Goal: Task Accomplishment & Management: Manage account settings

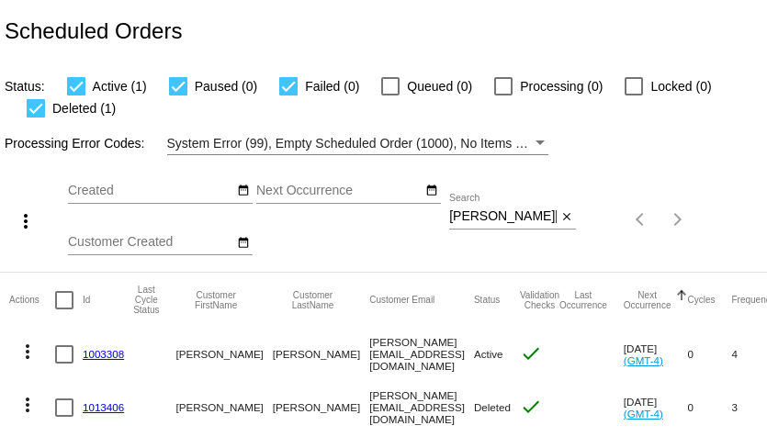
click at [514, 221] on input "gloria@chefgloriab.com" at bounding box center [502, 216] width 107 height 15
paste input "joeandnelie@yahoo"
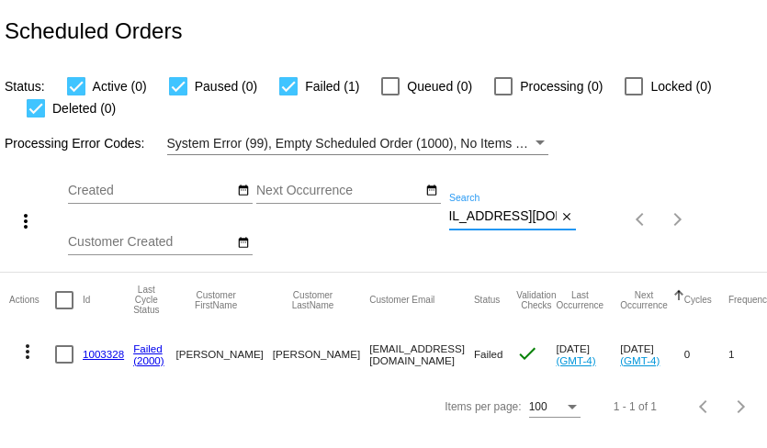
type input "[EMAIL_ADDRESS][DOMAIN_NAME]"
click at [29, 354] on mat-icon "more_vert" at bounding box center [28, 352] width 22 height 22
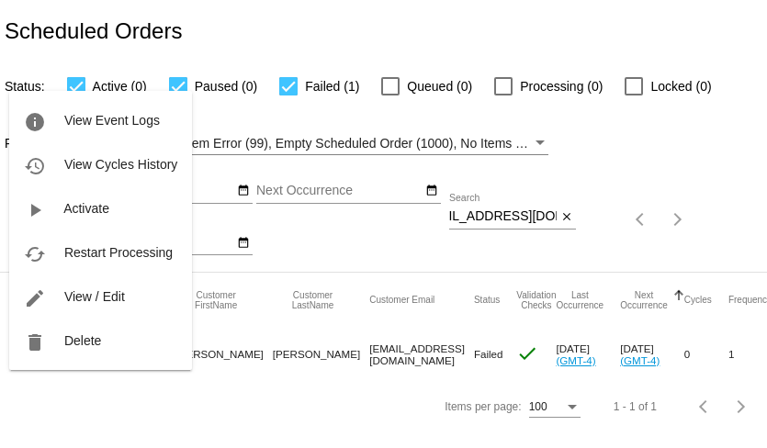
scroll to position [0, 0]
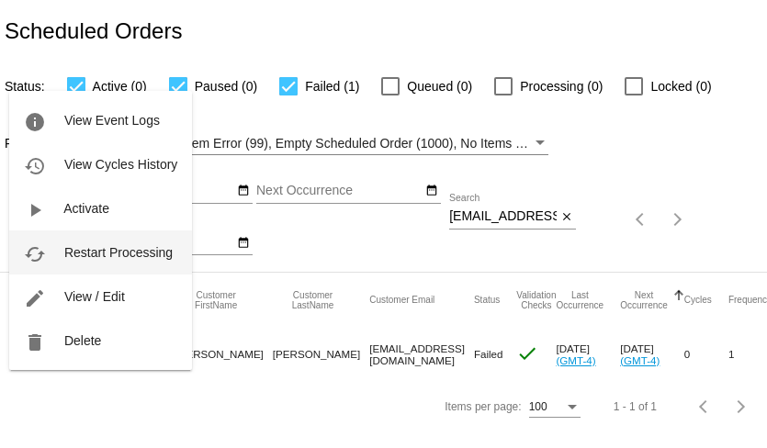
click at [112, 265] on button "cached Restart Processing" at bounding box center [100, 253] width 183 height 44
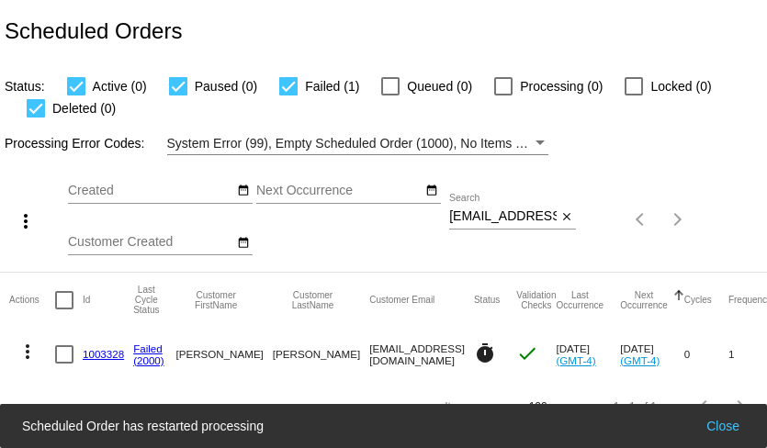
click at [478, 220] on input "[EMAIL_ADDRESS][DOMAIN_NAME]" at bounding box center [502, 216] width 107 height 15
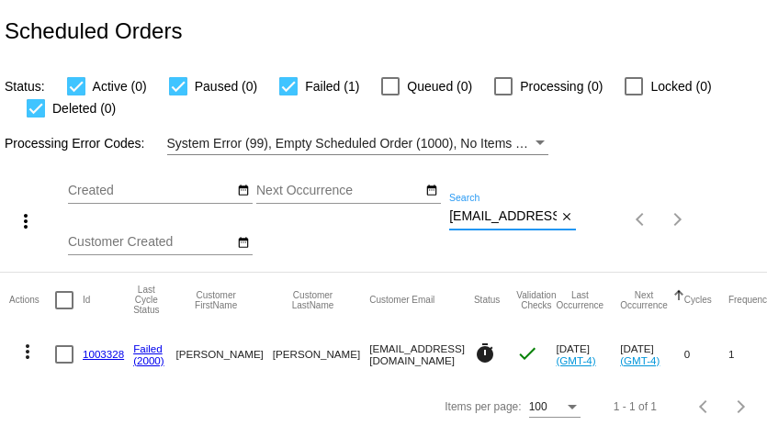
click at [478, 220] on input "[EMAIL_ADDRESS][DOMAIN_NAME]" at bounding box center [502, 216] width 107 height 15
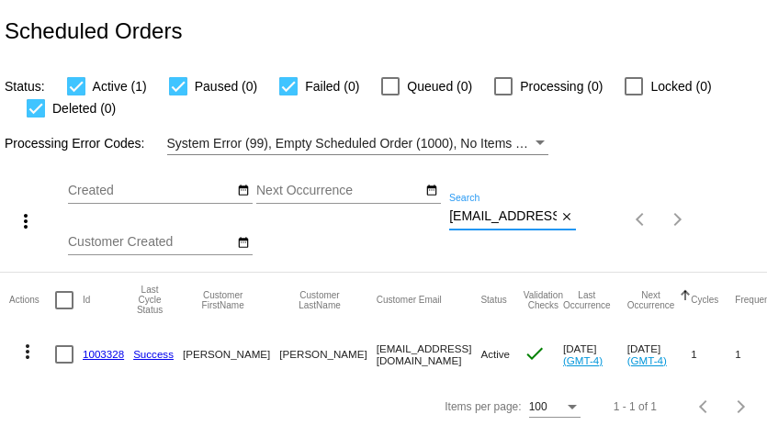
click at [491, 220] on input "[EMAIL_ADDRESS][DOMAIN_NAME]" at bounding box center [502, 216] width 107 height 15
paste input "[EMAIL_ADDRESS]"
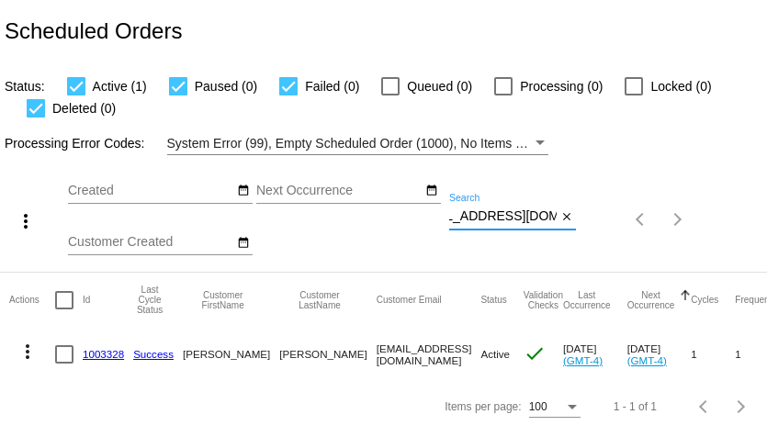
type input "[EMAIL_ADDRESS][DOMAIN_NAME]"
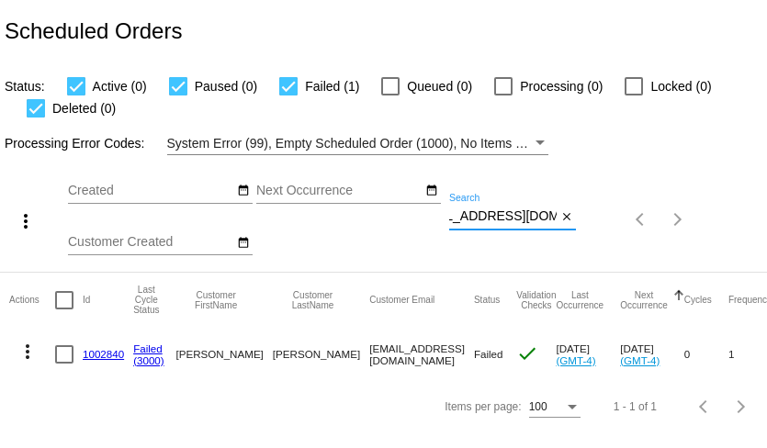
scroll to position [0, 0]
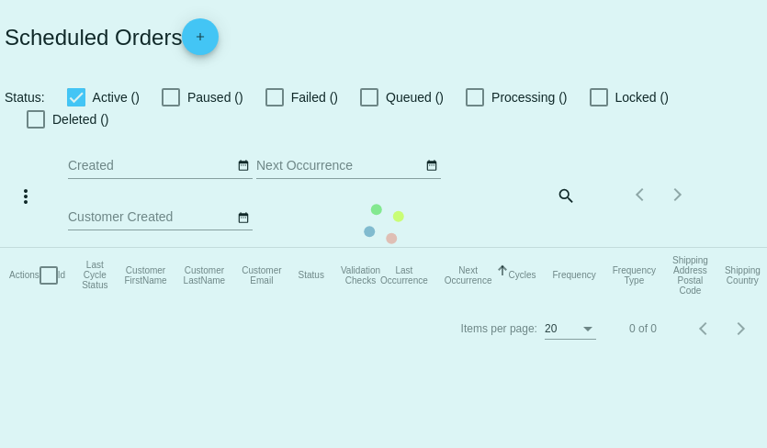
checkbox input "true"
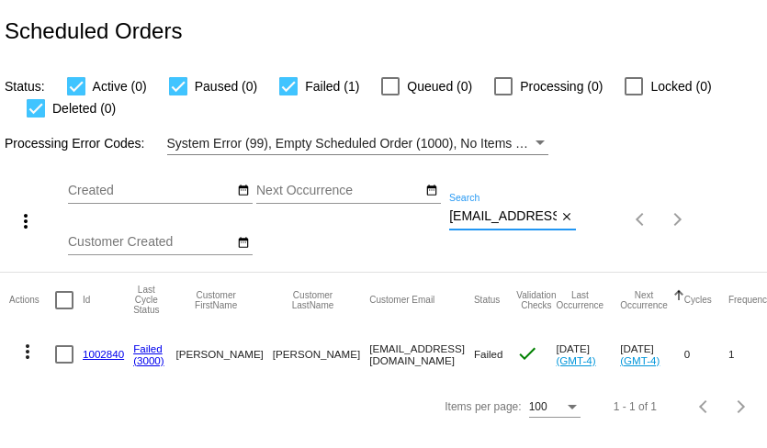
click at [522, 216] on input "[EMAIL_ADDRESS][DOMAIN_NAME]" at bounding box center [502, 216] width 107 height 15
paste input "juliesulli60@g"
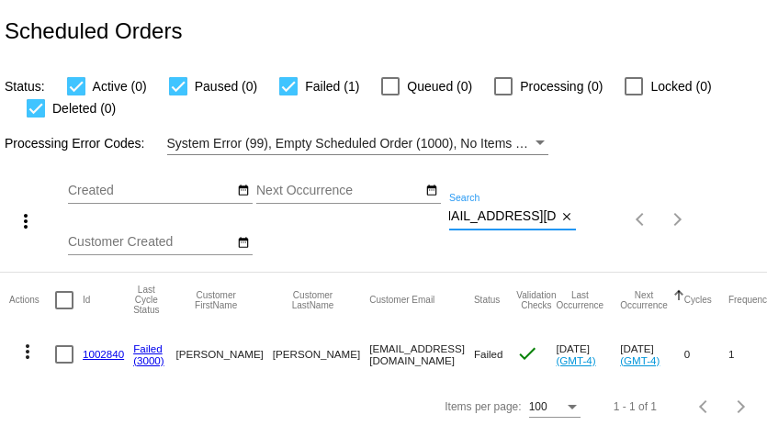
type input "juliesulli60@gmail.com"
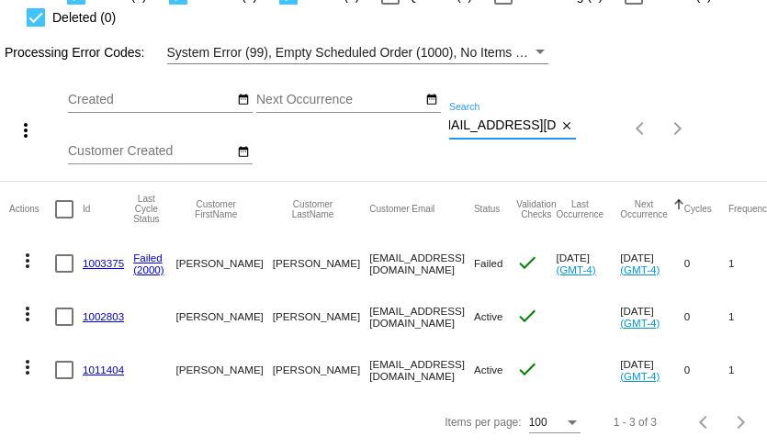
scroll to position [0, 0]
click at [25, 255] on mat-icon "more_vert" at bounding box center [28, 261] width 22 height 22
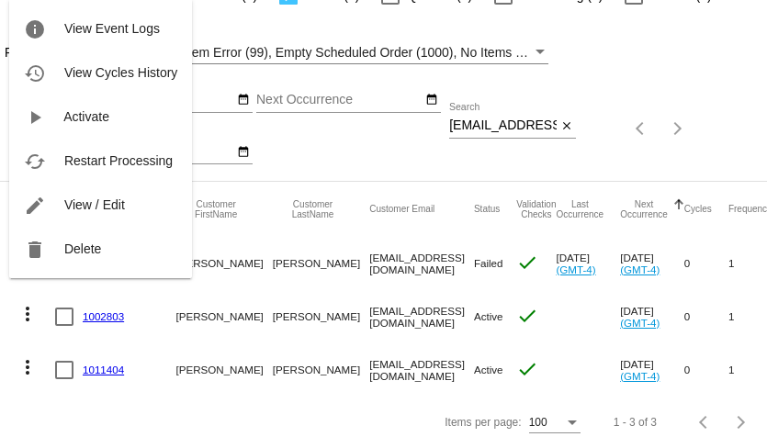
click at [319, 175] on div at bounding box center [383, 224] width 767 height 448
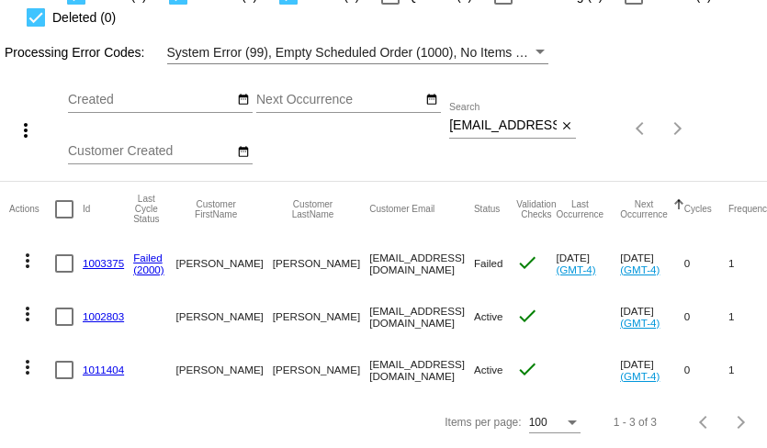
click at [28, 262] on mat-icon "more_vert" at bounding box center [28, 261] width 22 height 22
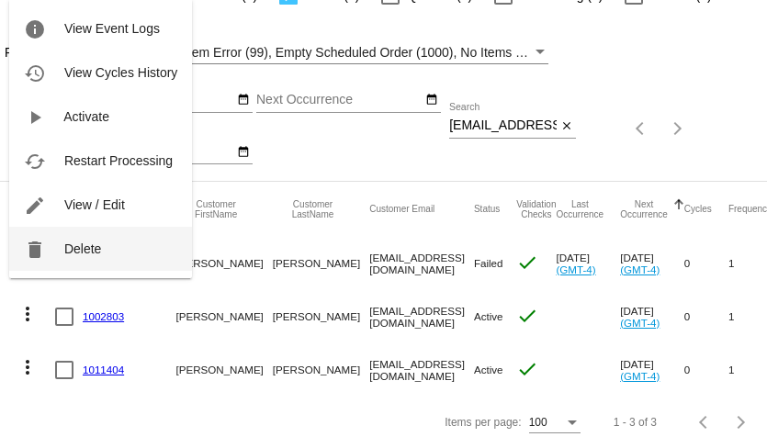
click at [74, 248] on span "Delete" at bounding box center [82, 249] width 37 height 15
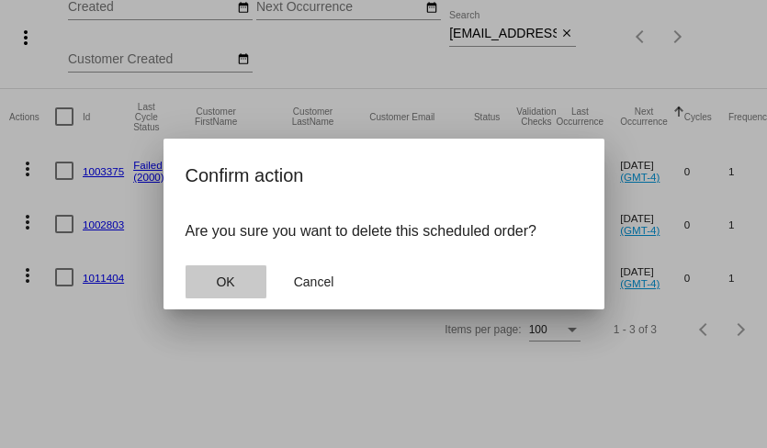
click at [204, 277] on button "OK" at bounding box center [226, 281] width 81 height 33
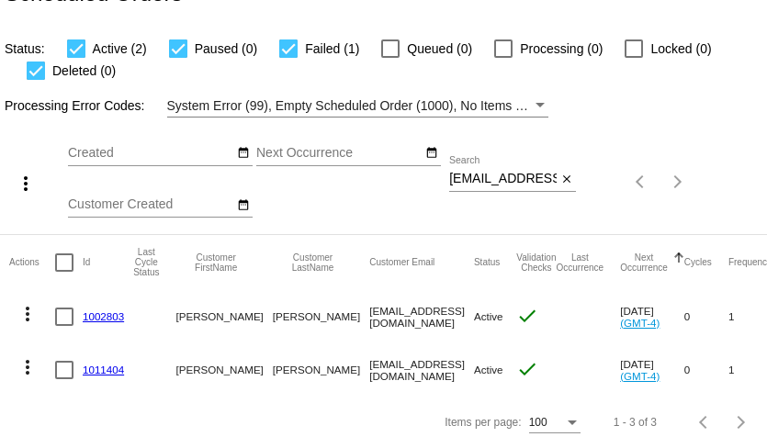
scroll to position [39, 0]
click at [28, 310] on mat-icon "more_vert" at bounding box center [28, 314] width 22 height 22
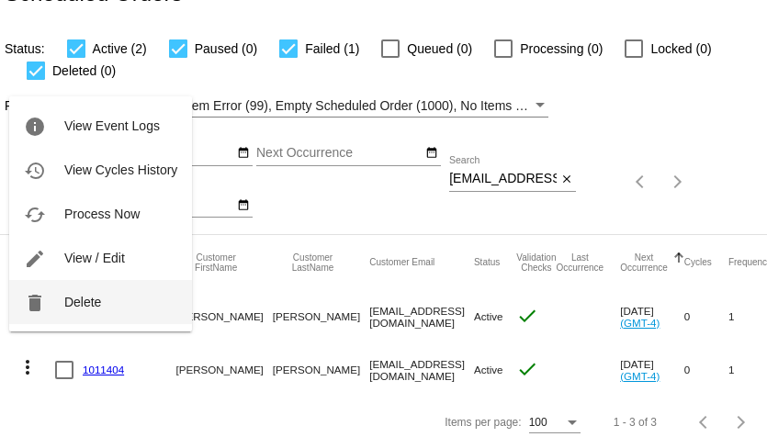
click at [80, 300] on span "Delete" at bounding box center [82, 302] width 37 height 15
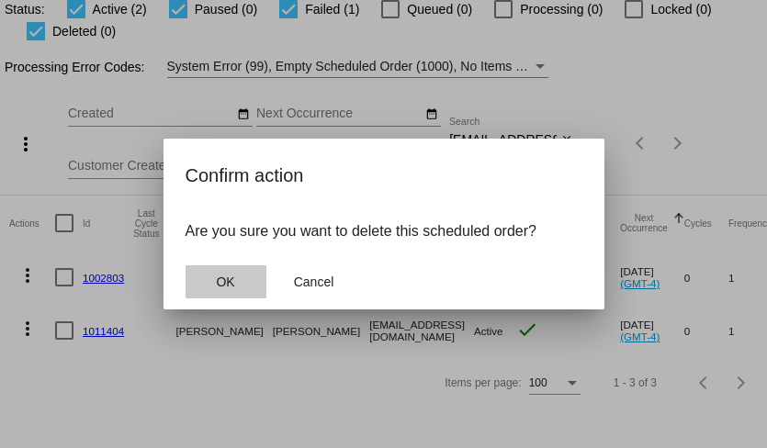
click at [217, 290] on button "OK" at bounding box center [226, 281] width 81 height 33
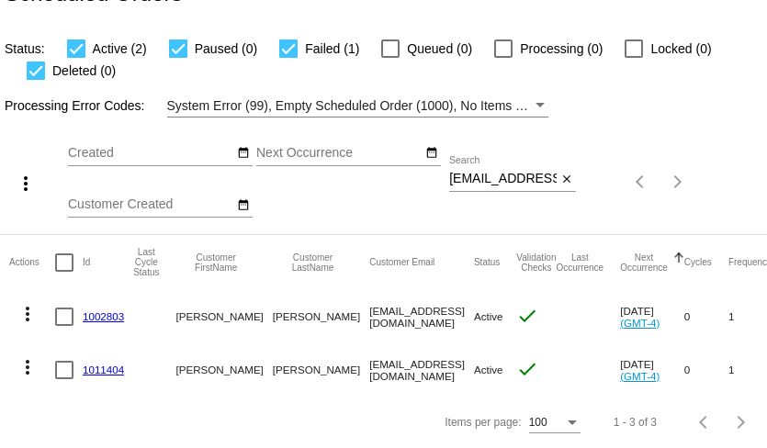
scroll to position [0, 0]
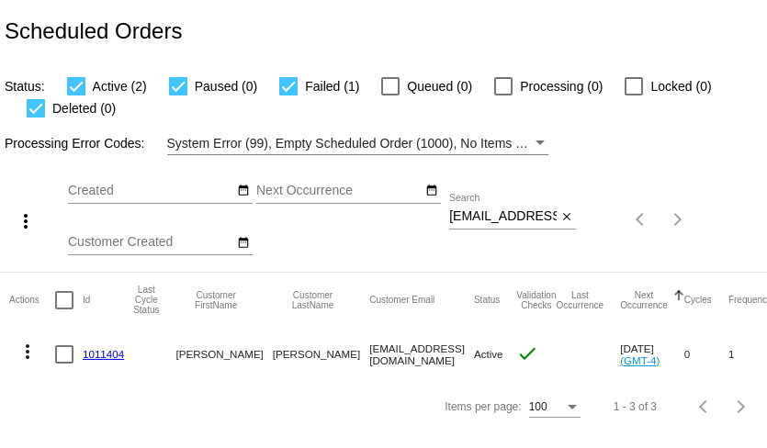
click at [28, 348] on mat-icon "more_vert" at bounding box center [28, 352] width 22 height 22
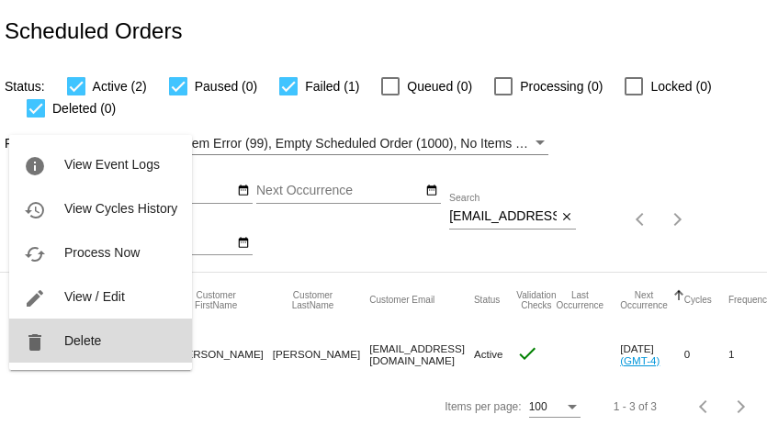
click at [71, 345] on span "Delete" at bounding box center [82, 340] width 37 height 15
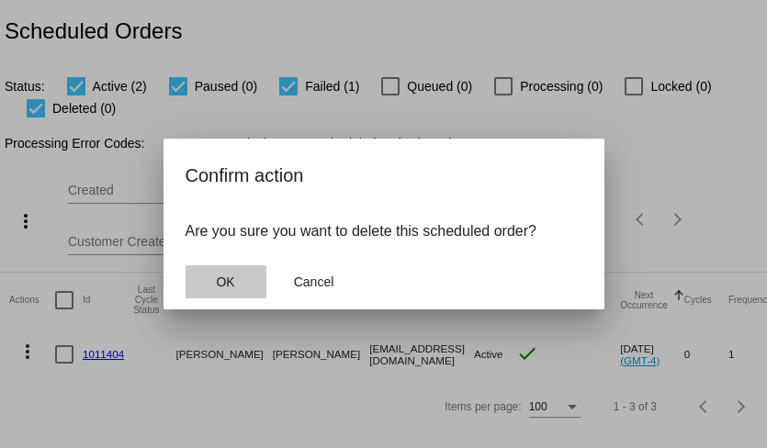
click at [252, 272] on button "OK" at bounding box center [226, 281] width 81 height 33
